Goal: Navigation & Orientation: Understand site structure

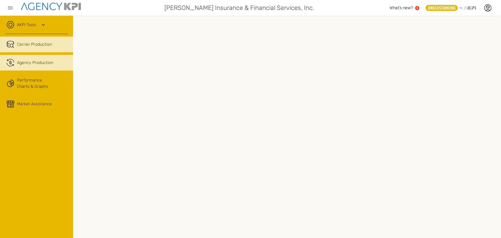
click at [39, 62] on span "Agency Production" at bounding box center [35, 63] width 36 height 6
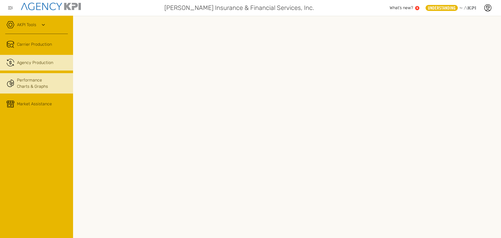
click at [30, 82] on link "Performance Charts & Graphs" at bounding box center [36, 83] width 73 height 20
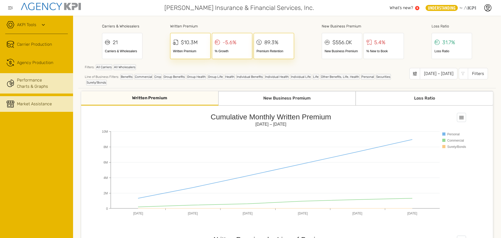
click at [40, 106] on div "Market Assistance" at bounding box center [34, 104] width 35 height 6
